Goal: Information Seeking & Learning: Learn about a topic

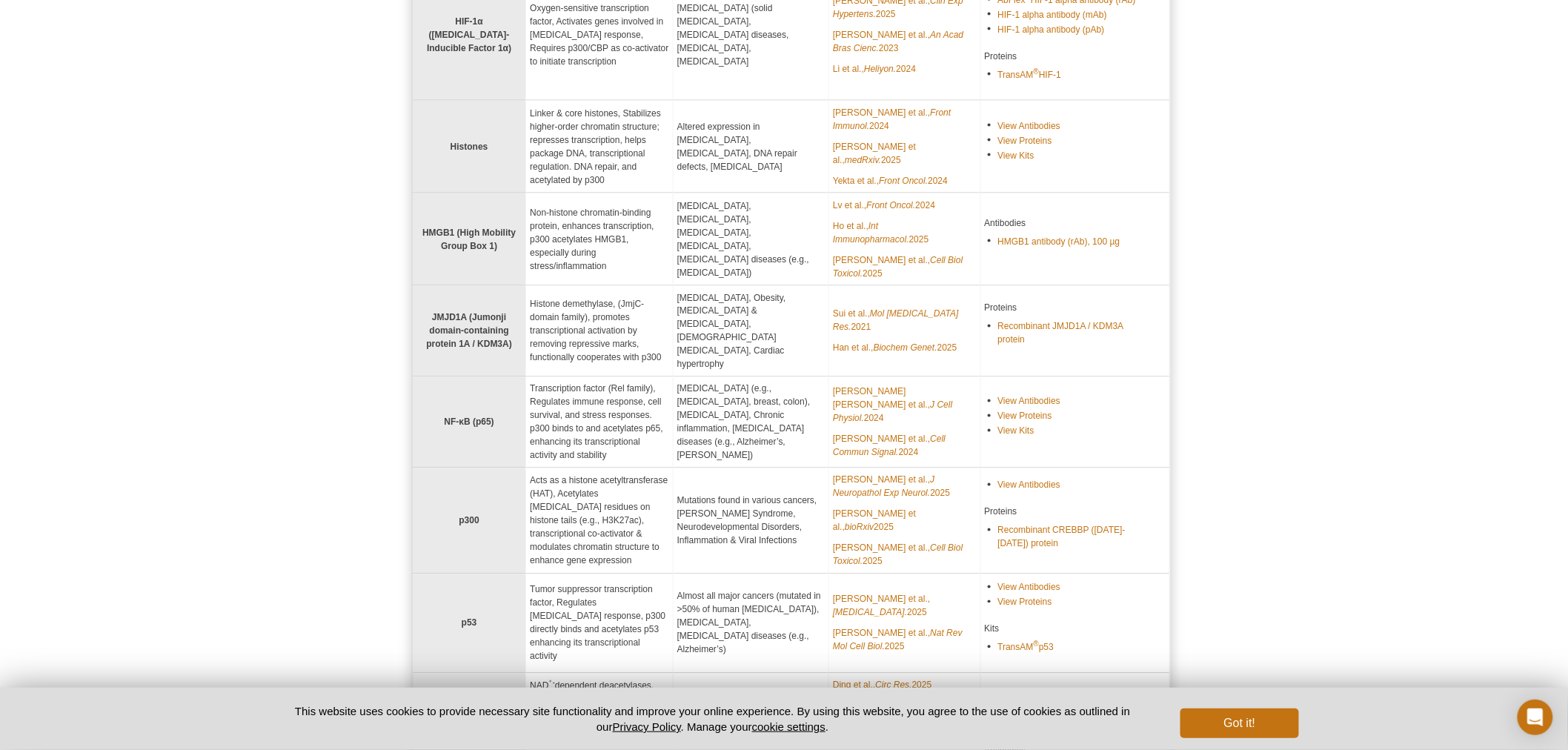
scroll to position [878, 0]
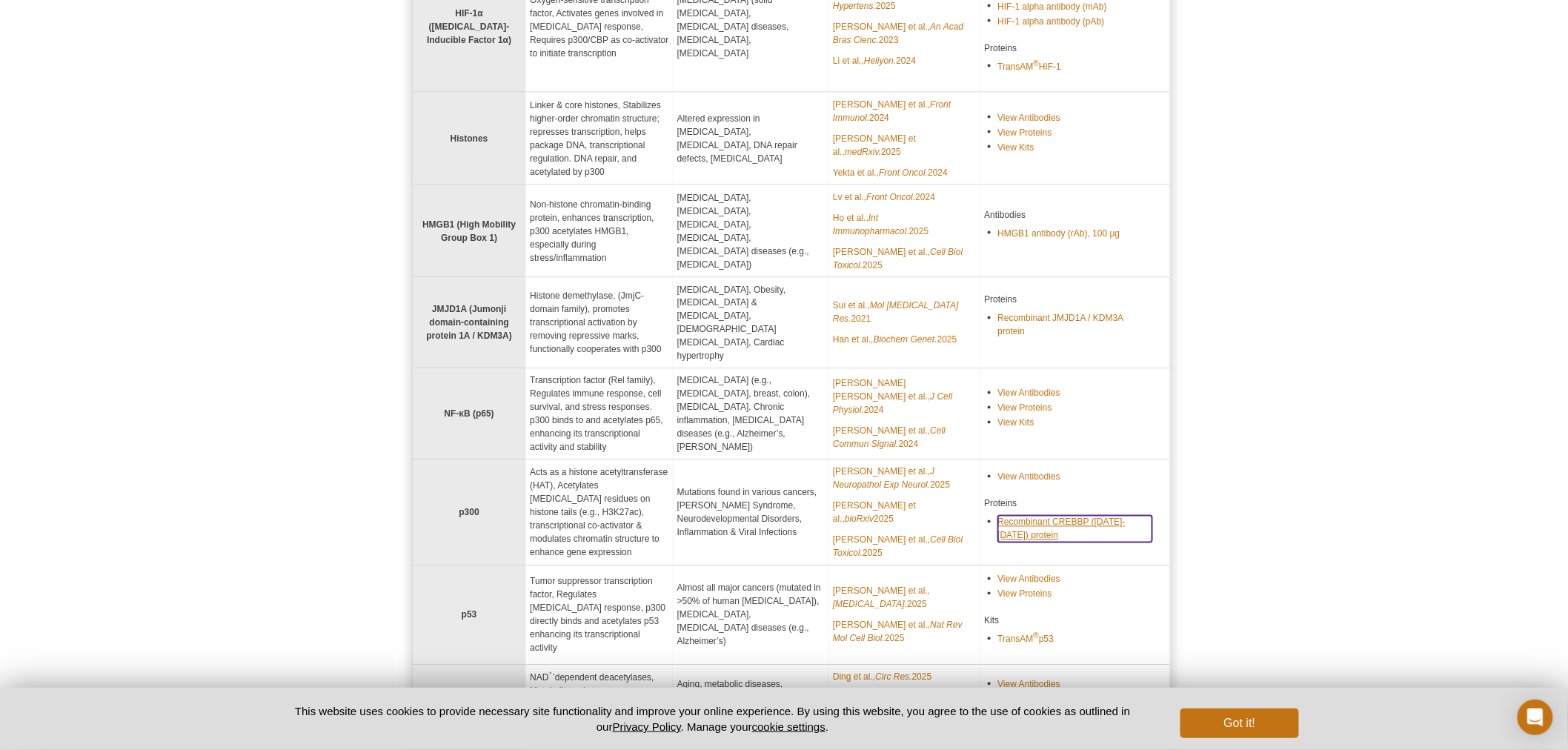
click at [1048, 516] on link "Recombinant CREBBP (1081-1197) protein" at bounding box center [1075, 529] width 155 height 27
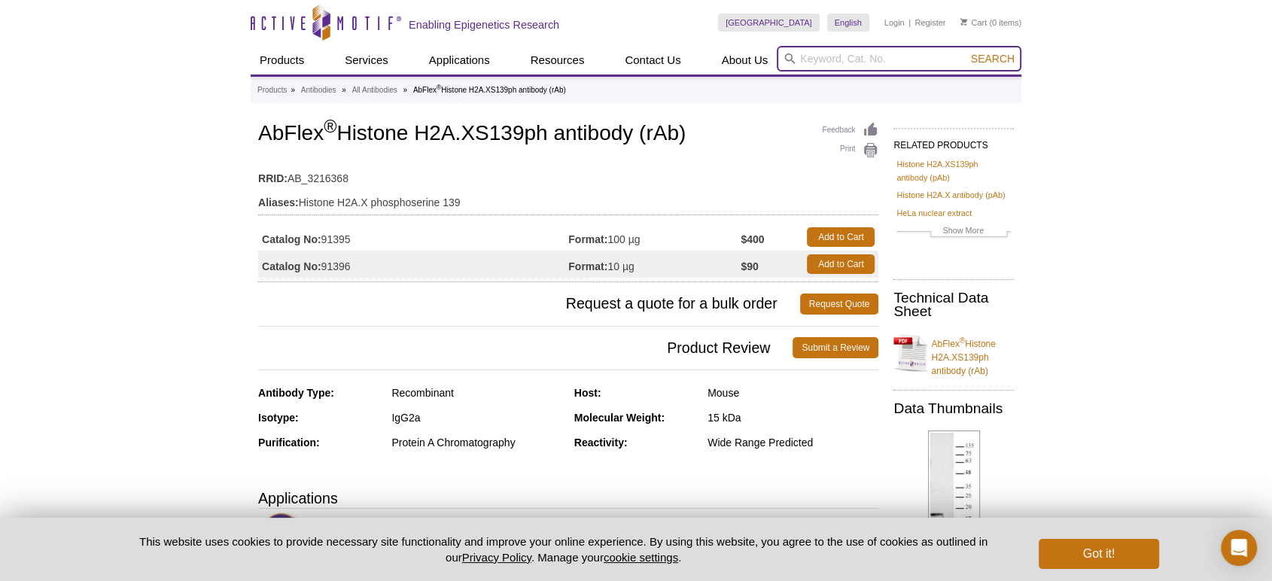
click at [857, 47] on input "search" at bounding box center [899, 59] width 245 height 26
type input "p300 products"
click at [966, 52] on button "Search" at bounding box center [992, 59] width 53 height 14
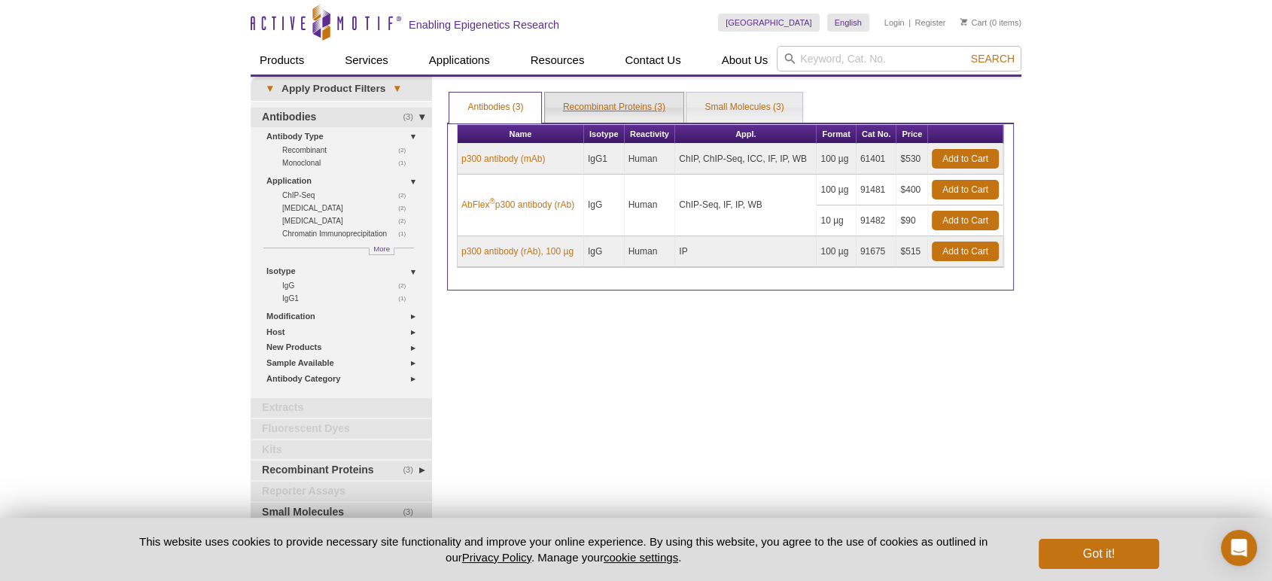
click at [612, 105] on link "Recombinant Proteins (3)" at bounding box center [614, 108] width 138 height 30
click at [604, 105] on link "Recombinant Proteins (3)" at bounding box center [614, 108] width 138 height 30
